Goal: Task Accomplishment & Management: Manage account settings

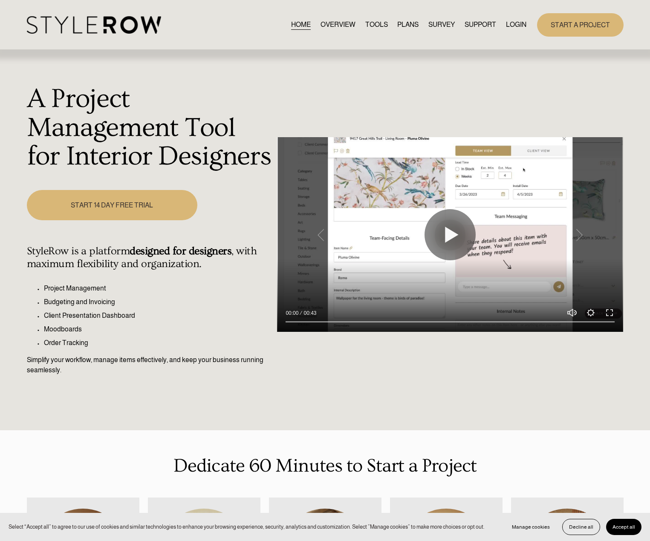
click at [515, 22] on link "LOGIN" at bounding box center [516, 25] width 20 height 12
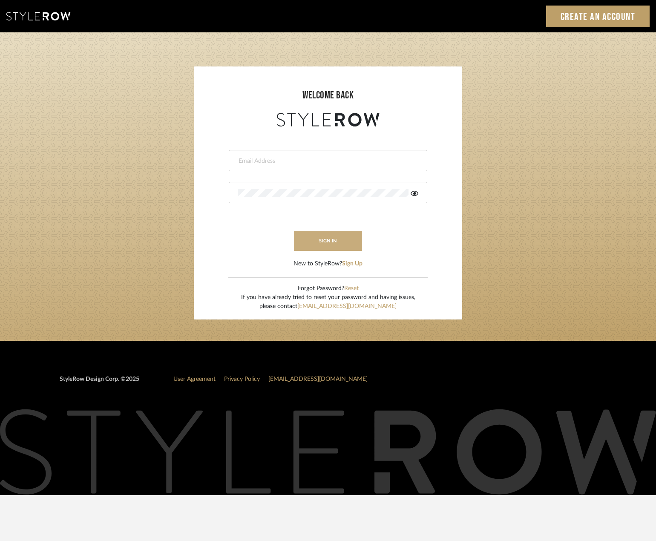
type input "emma@studiodb.com"
click at [310, 240] on button "sign in" at bounding box center [328, 241] width 68 height 20
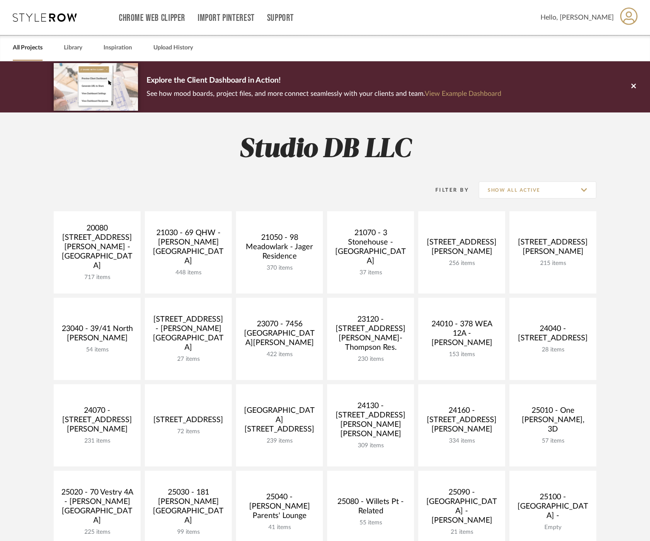
click at [622, 19] on icon at bounding box center [628, 15] width 17 height 17
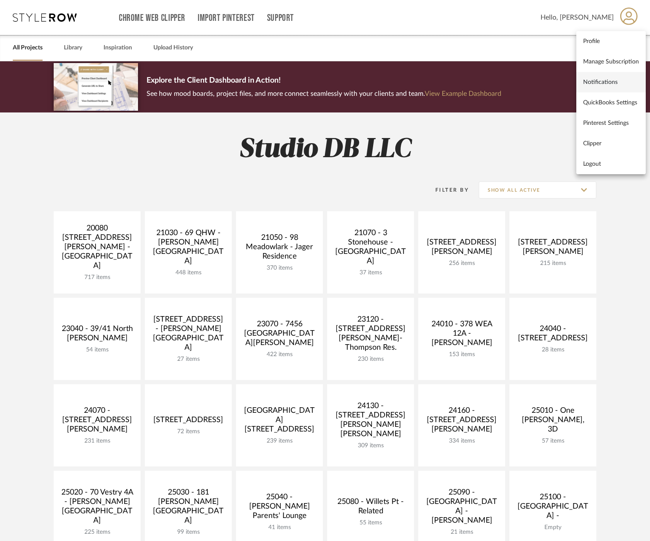
click at [615, 85] on span "Notifications" at bounding box center [611, 81] width 56 height 7
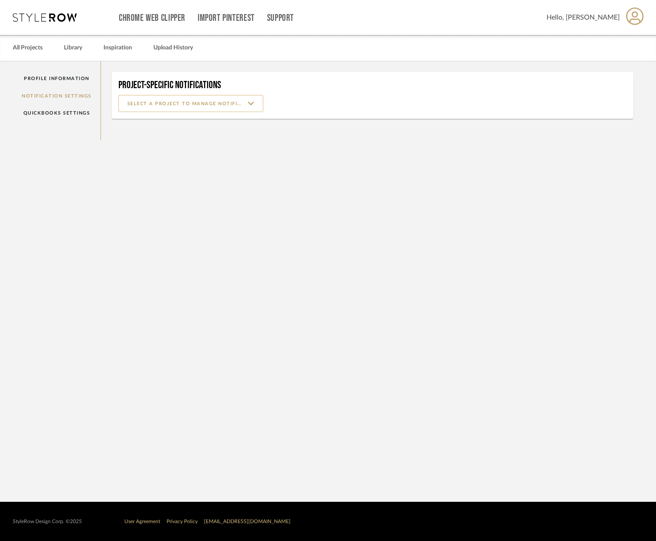
click at [177, 104] on input at bounding box center [190, 103] width 145 height 17
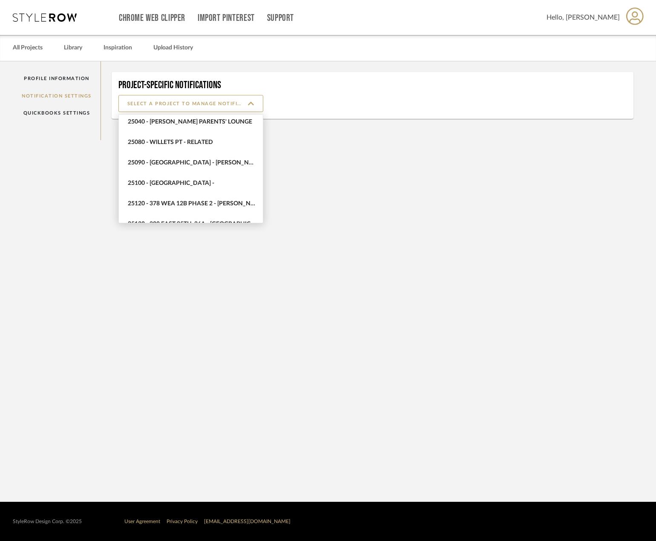
scroll to position [400, 0]
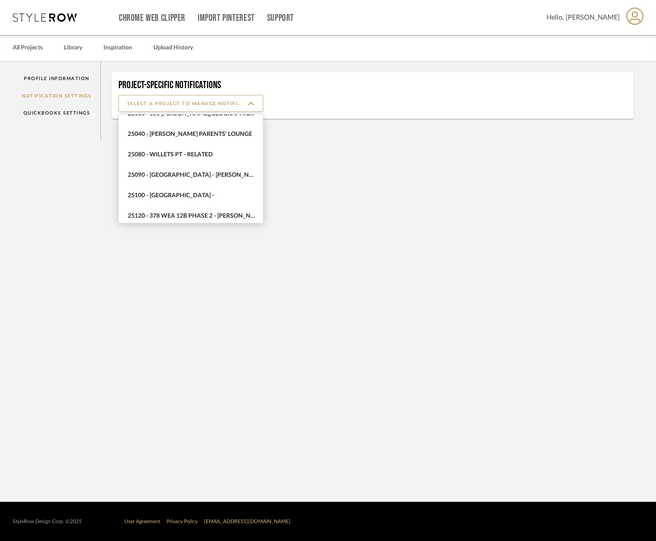
click at [180, 173] on span "25090 - Bowie House - Lela Rose" at bounding box center [192, 175] width 128 height 7
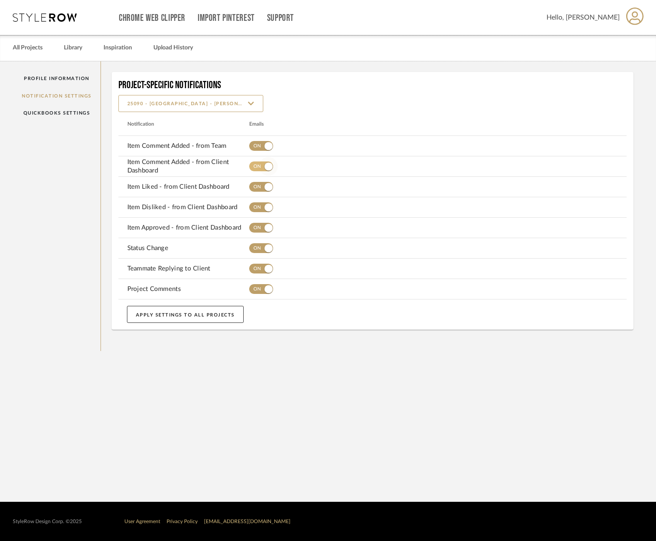
drag, startPoint x: 263, startPoint y: 143, endPoint x: 261, endPoint y: 169, distance: 25.7
click at [263, 146] on span "button" at bounding box center [268, 146] width 19 height 19
drag, startPoint x: 261, startPoint y: 169, endPoint x: 264, endPoint y: 189, distance: 20.2
click at [262, 172] on span "button" at bounding box center [268, 166] width 19 height 19
click at [264, 189] on span "button" at bounding box center [268, 187] width 19 height 19
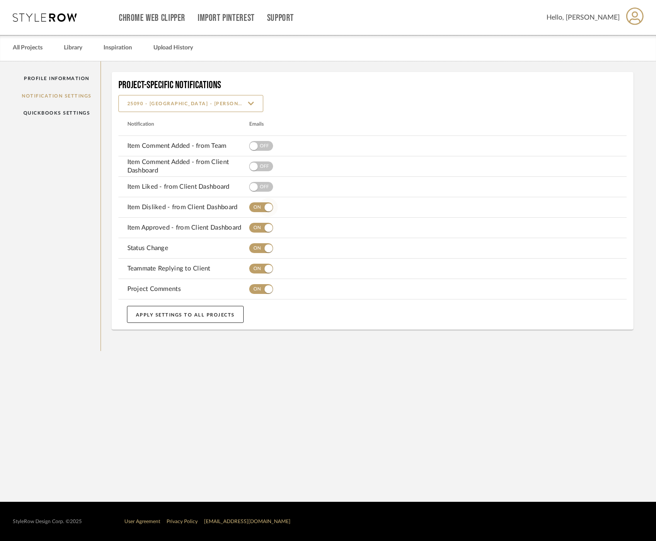
click at [266, 212] on span "button" at bounding box center [268, 207] width 19 height 19
click at [267, 231] on span "button" at bounding box center [269, 228] width 8 height 8
click at [268, 241] on span "button" at bounding box center [268, 248] width 19 height 19
drag, startPoint x: 265, startPoint y: 261, endPoint x: 265, endPoint y: 271, distance: 9.4
click at [265, 262] on span "button" at bounding box center [268, 268] width 19 height 19
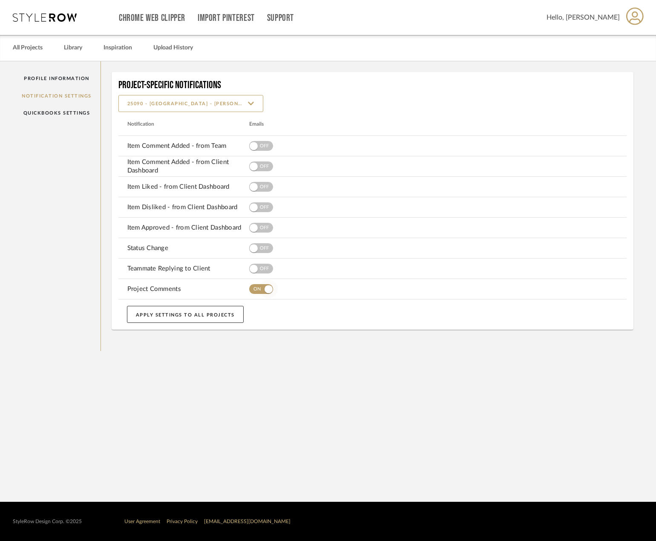
click at [266, 288] on span "button" at bounding box center [269, 289] width 8 height 8
click at [205, 107] on input "25090 - Bowie House - Lela Rose" at bounding box center [190, 103] width 145 height 17
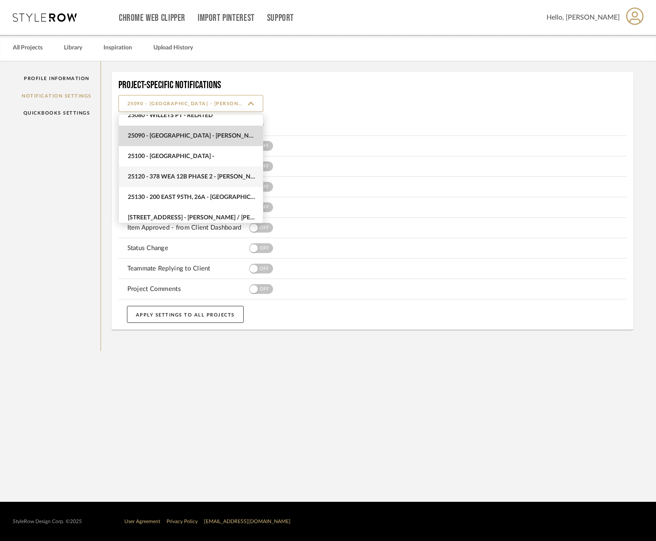
scroll to position [407, 0]
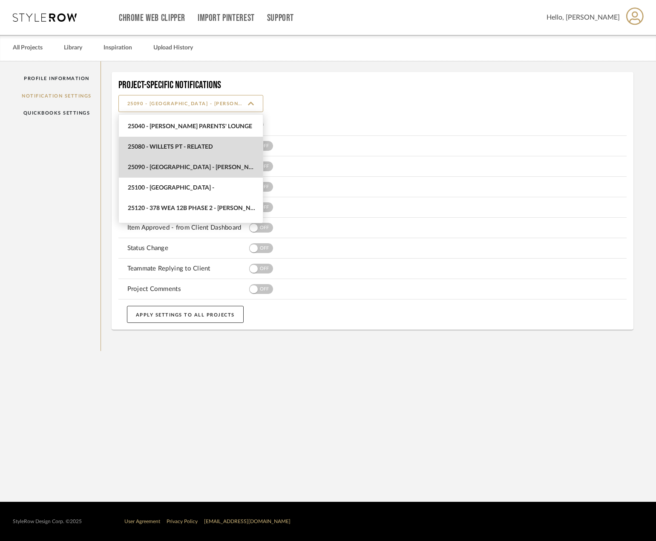
click at [193, 150] on span "25080 - Willets Pt - Related" at bounding box center [192, 147] width 128 height 7
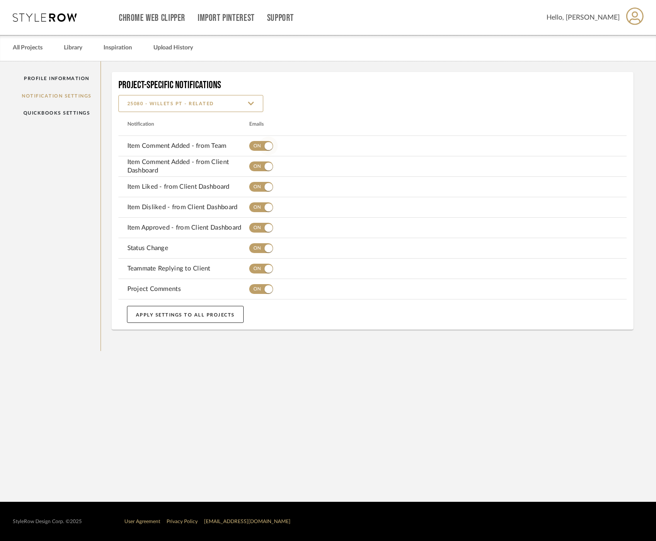
click at [260, 151] on span "button" at bounding box center [268, 146] width 19 height 19
click at [261, 169] on span "button" at bounding box center [268, 166] width 19 height 19
click at [256, 179] on button "button" at bounding box center [261, 187] width 24 height 17
click at [256, 187] on span "button" at bounding box center [254, 187] width 8 height 8
drag, startPoint x: 261, startPoint y: 180, endPoint x: 264, endPoint y: 200, distance: 20.2
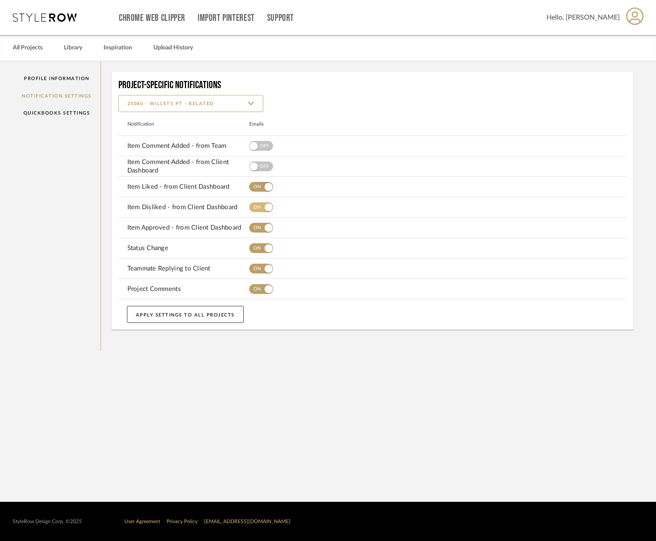
click at [261, 182] on span "button" at bounding box center [268, 187] width 19 height 19
drag, startPoint x: 263, startPoint y: 210, endPoint x: 263, endPoint y: 225, distance: 14.9
click at [263, 210] on span "button" at bounding box center [268, 207] width 19 height 19
drag, startPoint x: 262, startPoint y: 225, endPoint x: 262, endPoint y: 231, distance: 6.0
click at [262, 229] on span "button" at bounding box center [268, 228] width 19 height 19
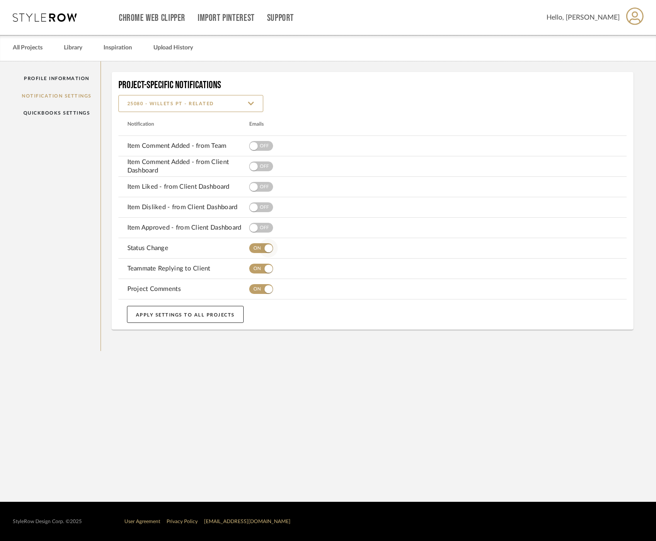
drag, startPoint x: 263, startPoint y: 252, endPoint x: 264, endPoint y: 268, distance: 16.2
click at [263, 253] on span "button" at bounding box center [268, 248] width 19 height 19
drag, startPoint x: 264, startPoint y: 268, endPoint x: 262, endPoint y: 285, distance: 17.1
click at [264, 276] on span "button" at bounding box center [268, 268] width 19 height 19
click at [262, 287] on span "button" at bounding box center [268, 289] width 19 height 19
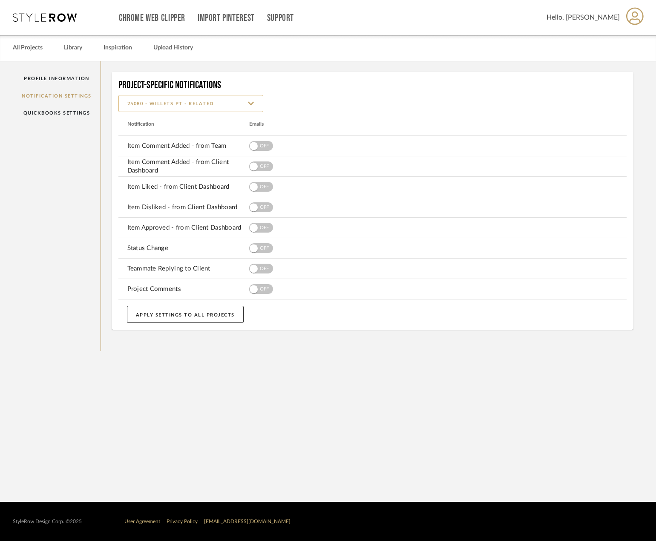
drag, startPoint x: 185, startPoint y: 104, endPoint x: 187, endPoint y: 110, distance: 5.7
click at [185, 104] on input "25080 - Willets Pt - Related" at bounding box center [190, 103] width 145 height 17
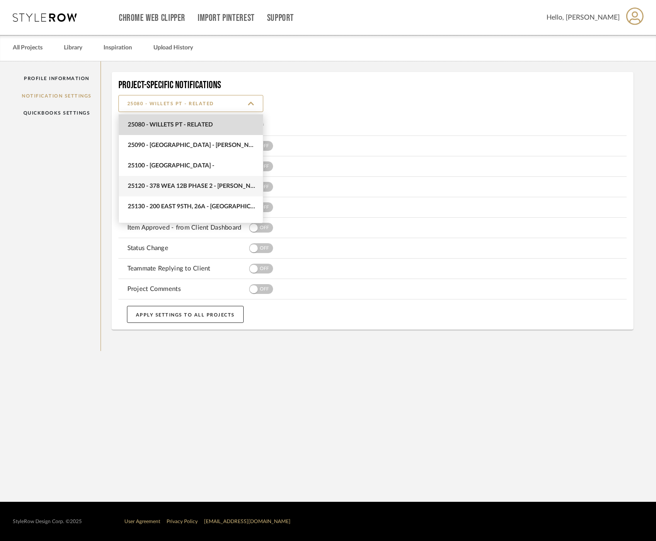
scroll to position [387, 0]
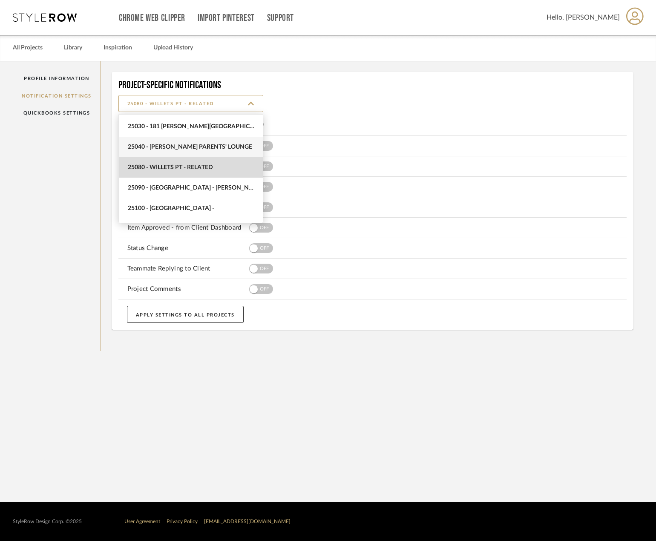
click at [187, 150] on span "25040 - Grace Church Parents' Lounge" at bounding box center [192, 147] width 128 height 7
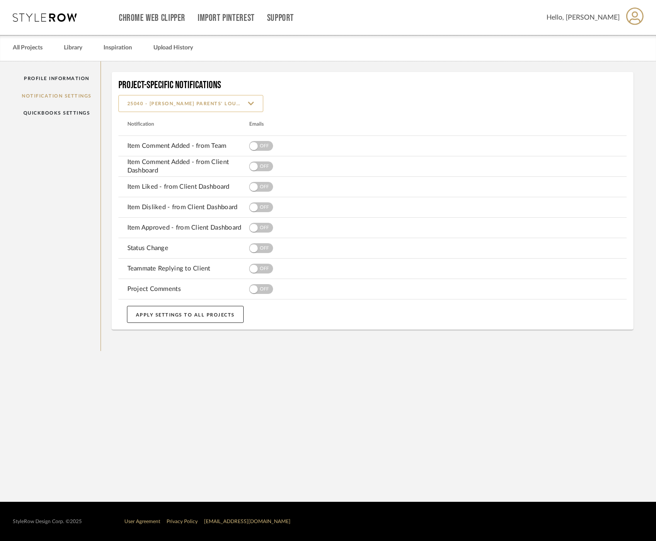
click at [199, 103] on input "25040 - Grace Church Parents' Lounge" at bounding box center [190, 103] width 145 height 17
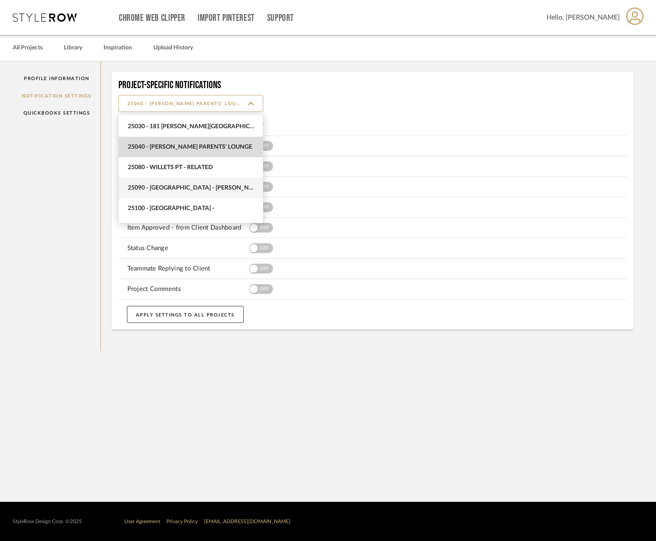
scroll to position [366, 0]
click at [192, 147] on span "25030 - 181 MacDougal - Baribeau" at bounding box center [192, 147] width 128 height 7
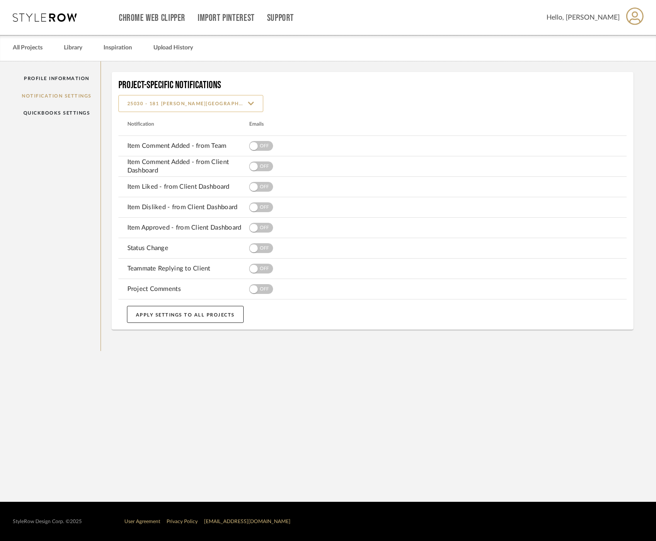
click at [194, 102] on input "25030 - 181 MacDougal - Baribeau" at bounding box center [190, 103] width 145 height 17
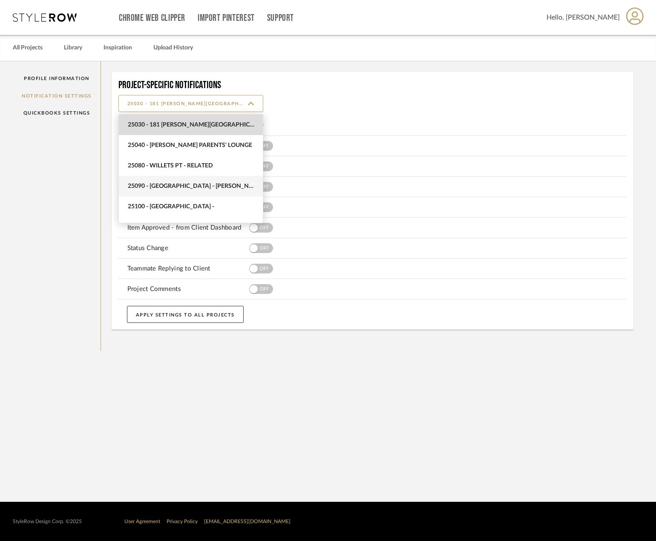
scroll to position [346, 0]
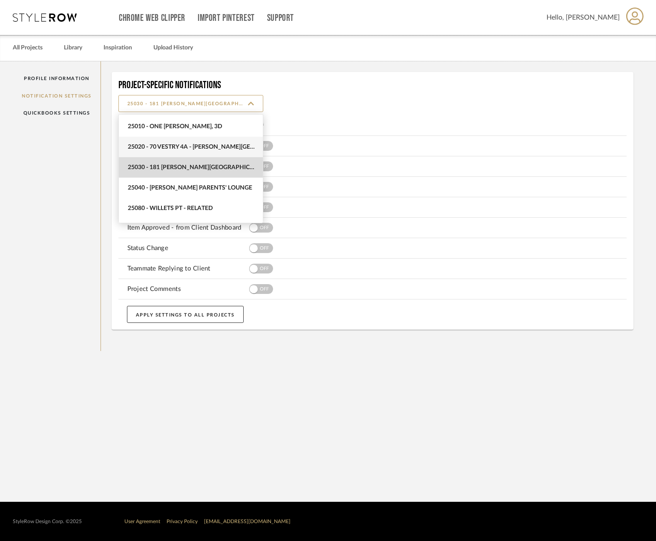
click at [193, 147] on span "25020 - 70 Vestry 4A - Grant-Stanleigh" at bounding box center [192, 147] width 128 height 7
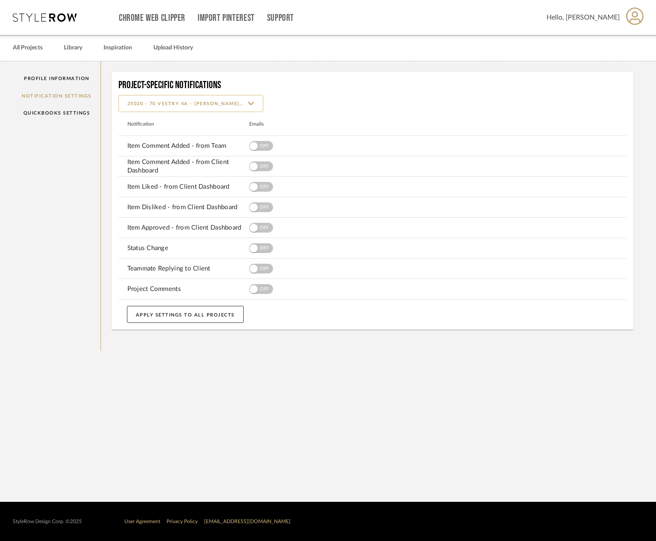
drag, startPoint x: 200, startPoint y: 106, endPoint x: 200, endPoint y: 111, distance: 4.7
click at [200, 111] on input "25020 - 70 Vestry 4A - Grant-Stanleigh" at bounding box center [190, 103] width 145 height 17
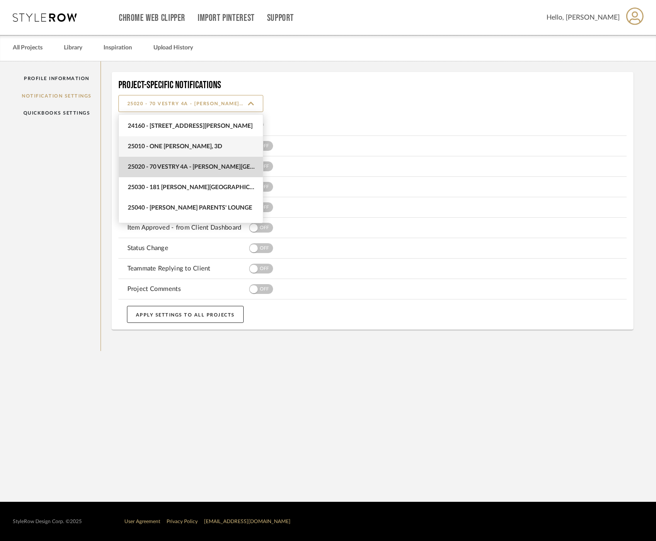
scroll to position [325, 0]
click at [191, 149] on span "25010 - One Vandam, 3D" at bounding box center [192, 147] width 128 height 7
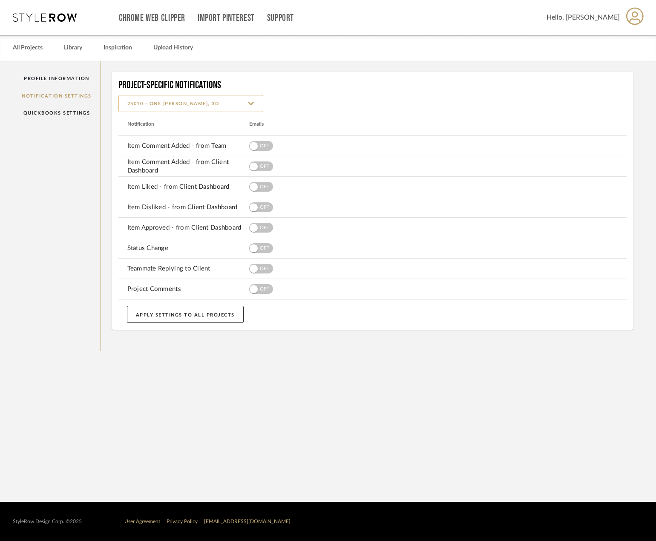
drag, startPoint x: 202, startPoint y: 100, endPoint x: 202, endPoint y: 111, distance: 11.1
click at [202, 101] on input "25010 - One Vandam, 3D" at bounding box center [190, 103] width 145 height 17
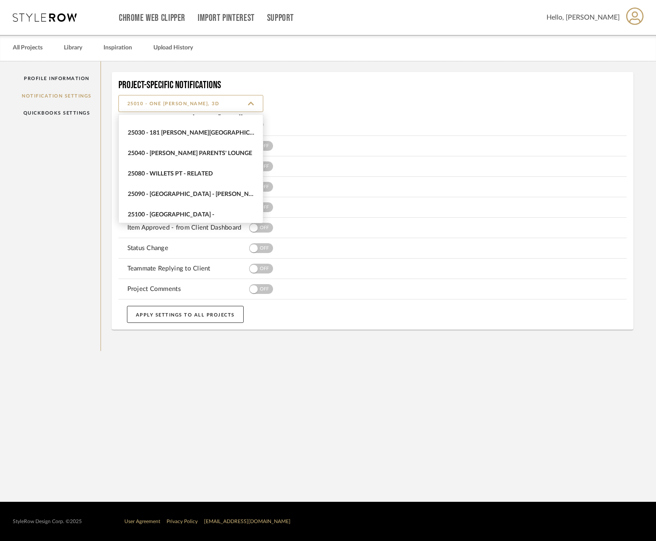
scroll to position [485, 0]
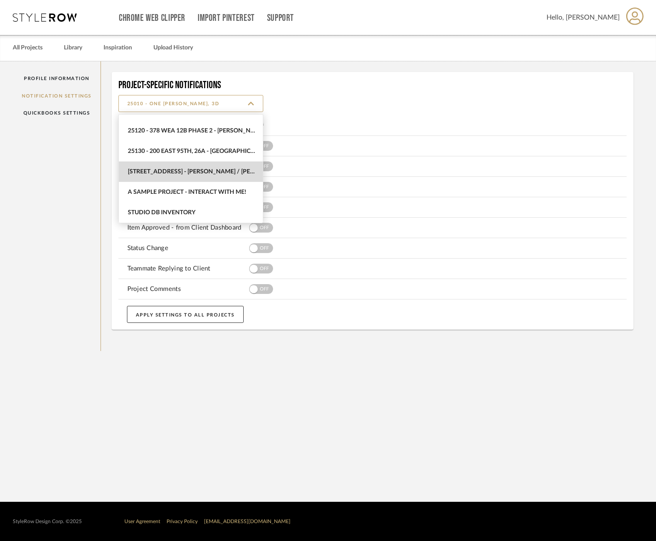
click at [211, 164] on span "288 West Street - Lee / Hunter Residence" at bounding box center [191, 171] width 144 height 20
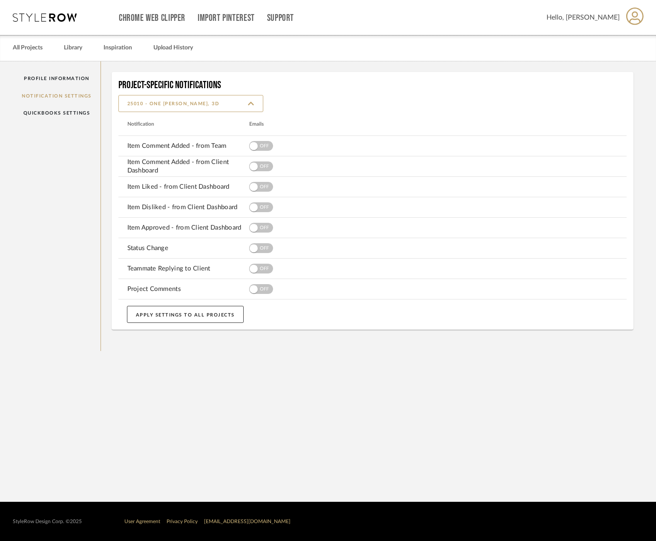
type input "288 West Street - Lee / Hunter Residence"
click at [199, 108] on input "288 West Street - Lee / Hunter Residence" at bounding box center [190, 103] width 145 height 17
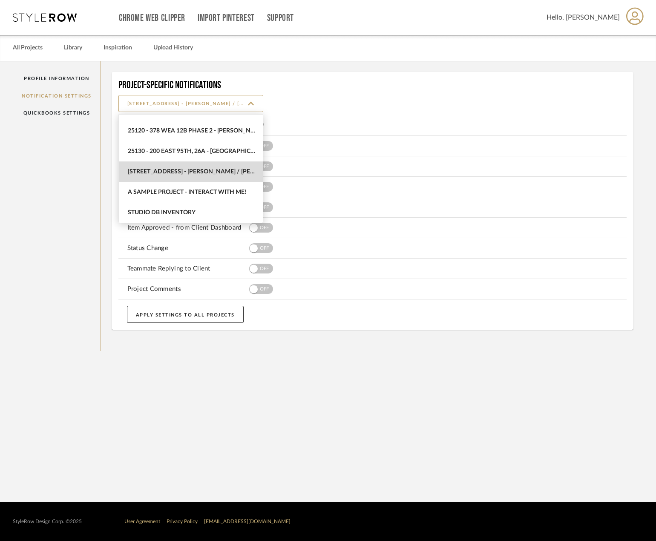
click at [333, 95] on sr-select "288 West Street - Lee / Hunter Residence" at bounding box center [372, 103] width 509 height 17
